Goal: Information Seeking & Learning: Learn about a topic

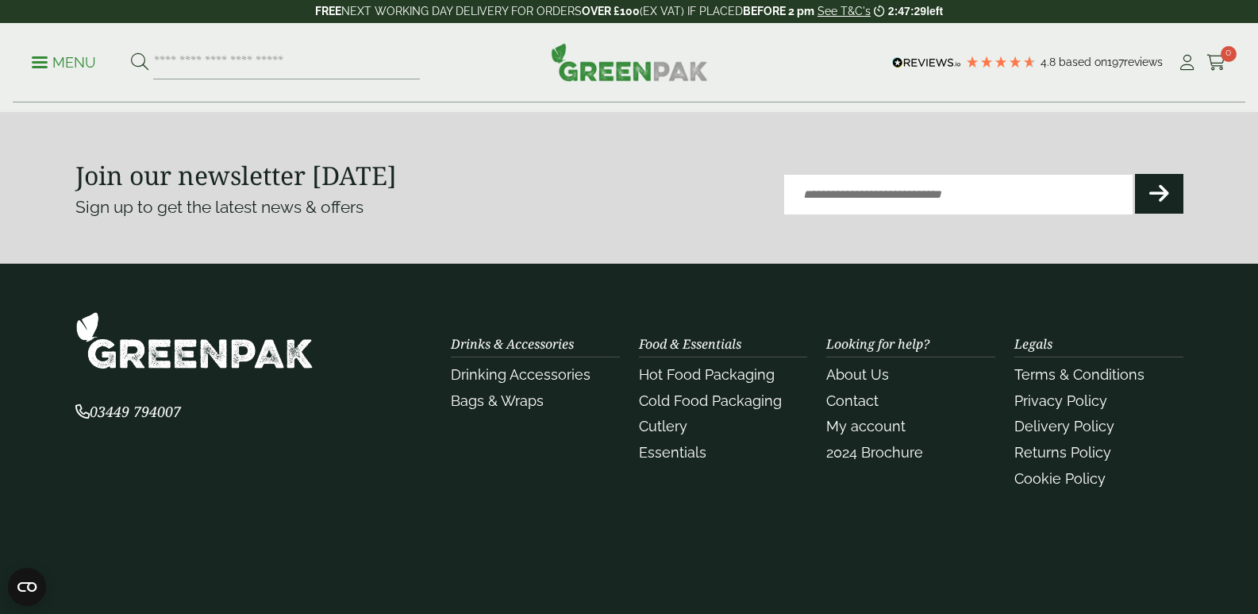
scroll to position [3572, 0]
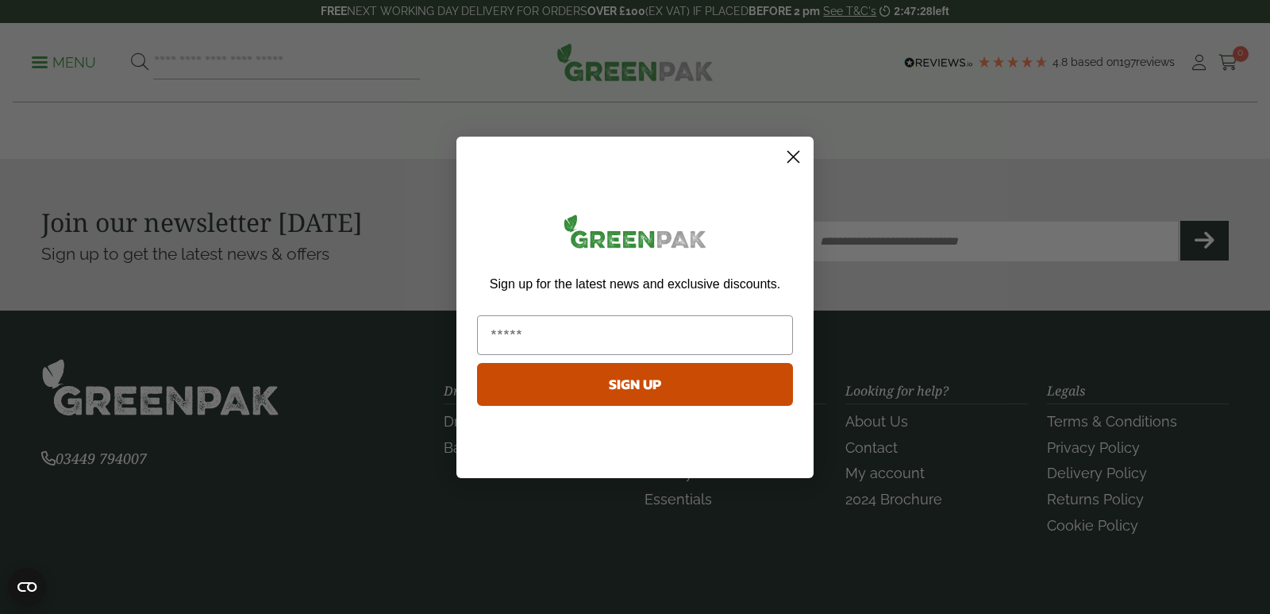
click at [792, 158] on icon "Close dialog" at bounding box center [793, 156] width 11 height 11
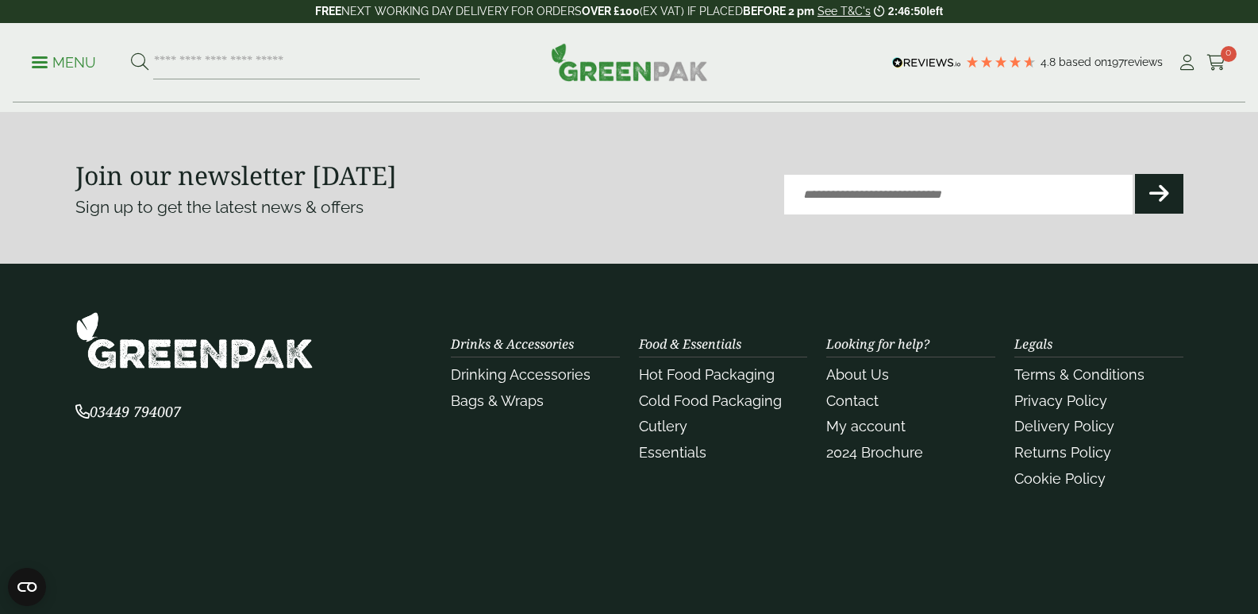
scroll to position [3625, 0]
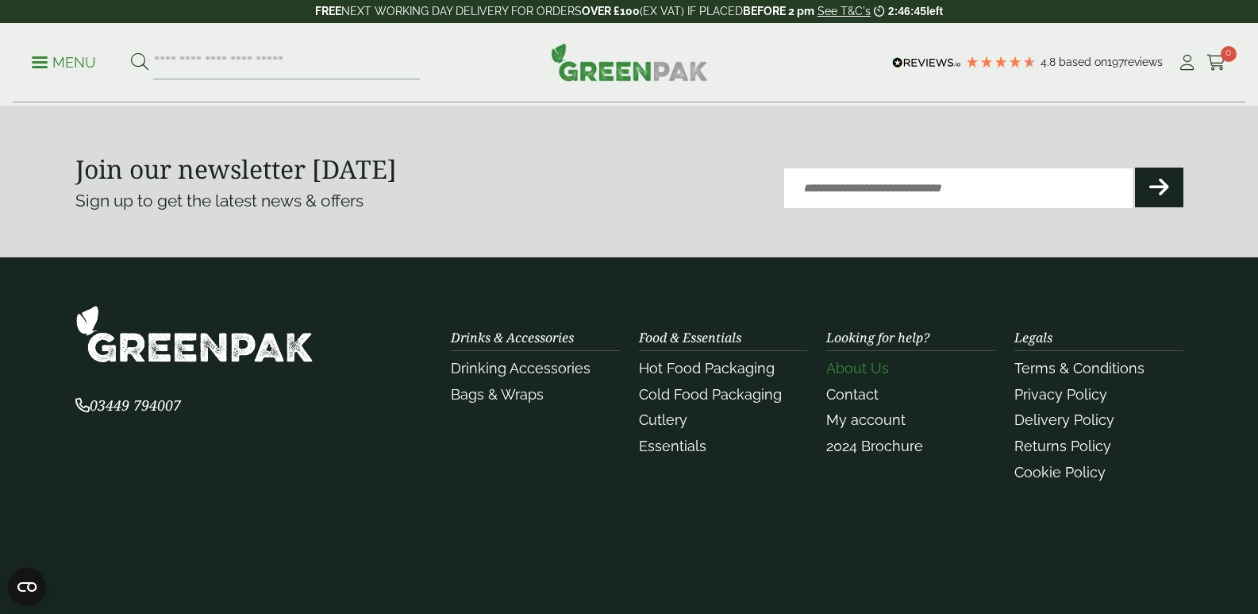
click at [876, 366] on link "About Us" at bounding box center [857, 368] width 63 height 17
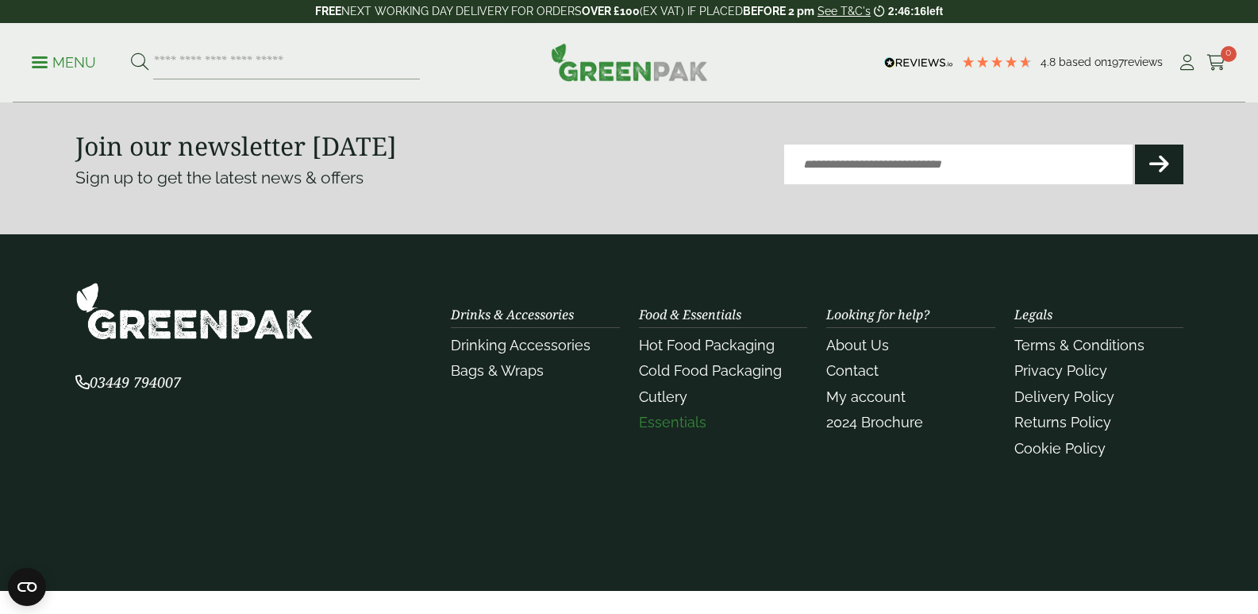
scroll to position [522, 0]
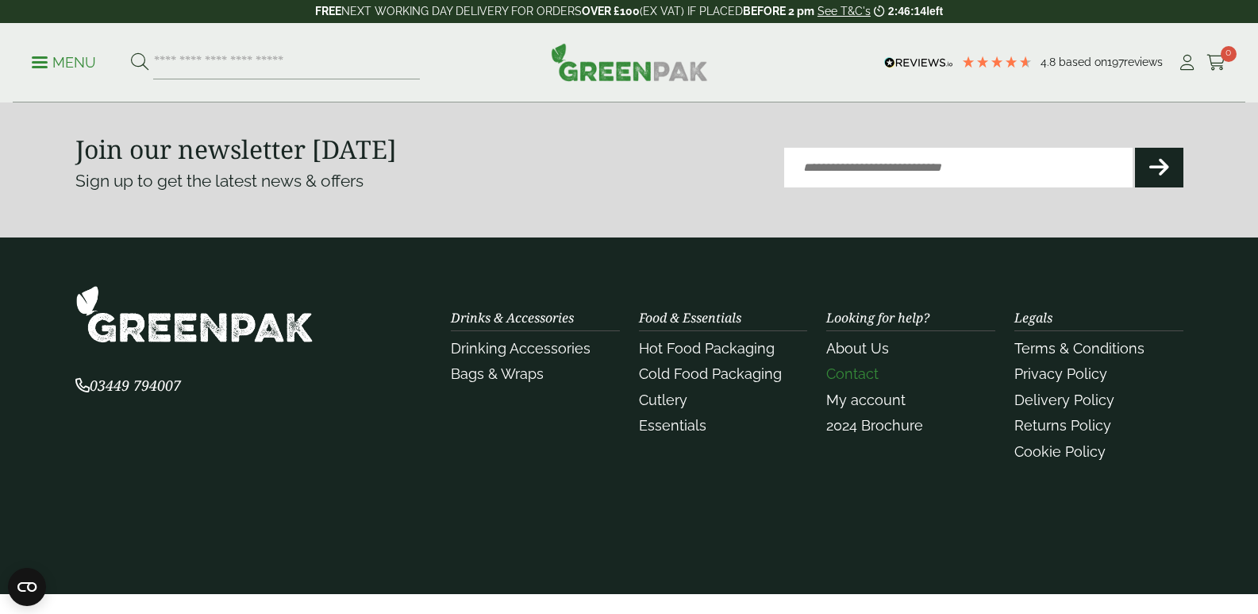
click at [853, 372] on link "Contact" at bounding box center [852, 373] width 52 height 17
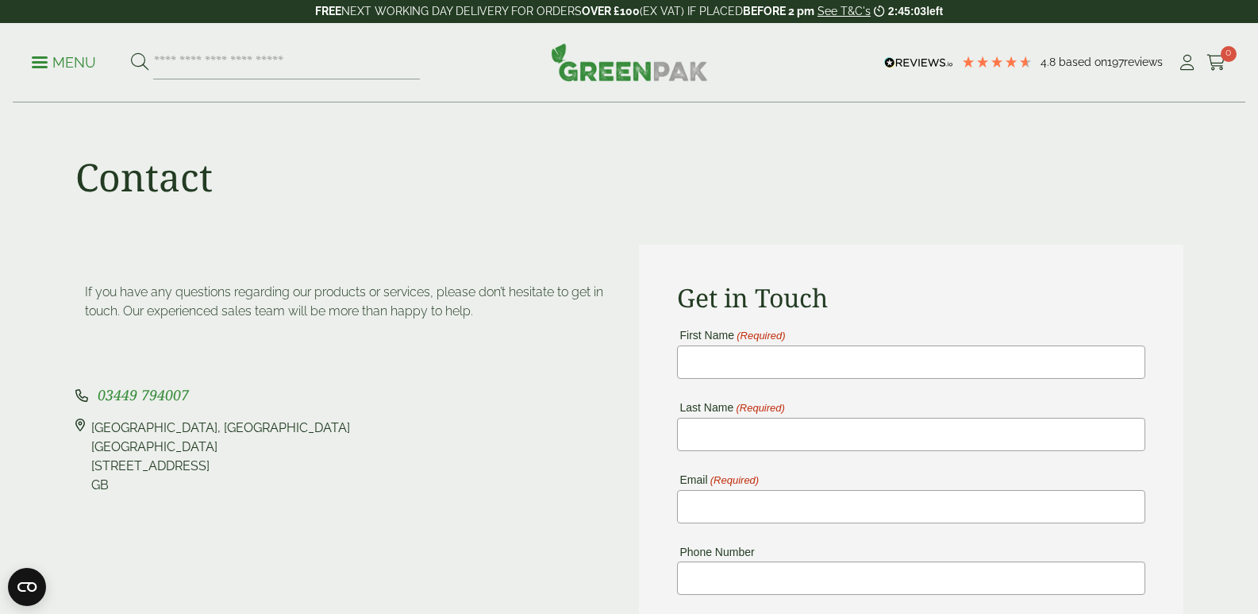
click at [45, 61] on span at bounding box center [40, 62] width 16 height 2
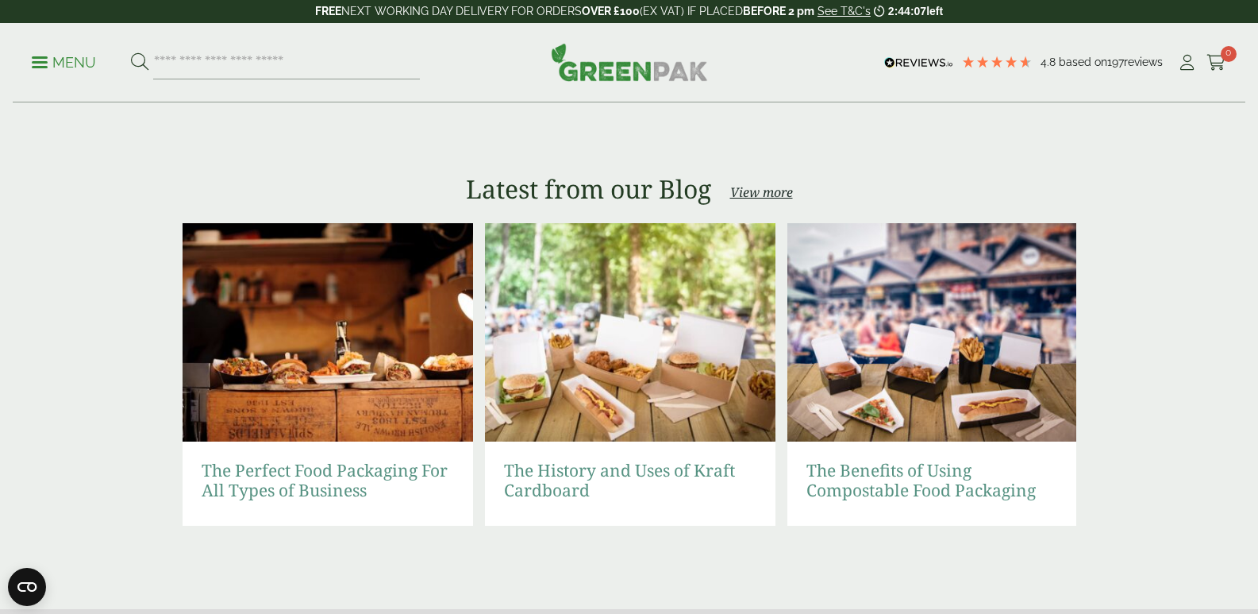
scroll to position [3198, 0]
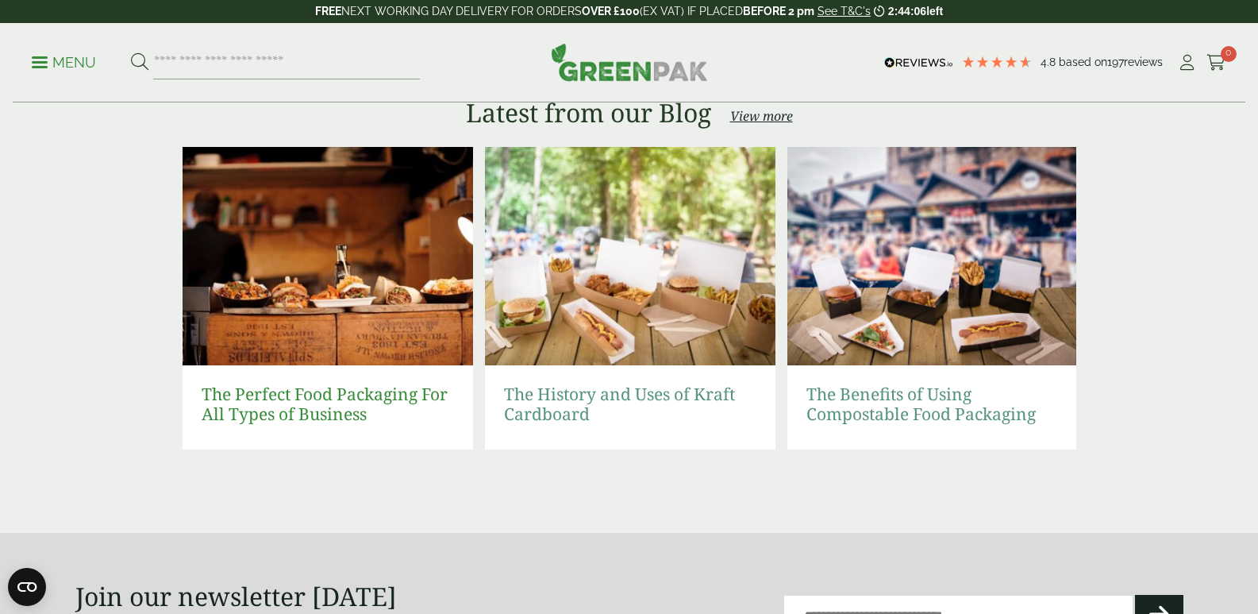
click at [294, 406] on link "The Perfect Food Packaging For All Types of Business" at bounding box center [328, 404] width 252 height 40
